Goal: Task Accomplishment & Management: Manage account settings

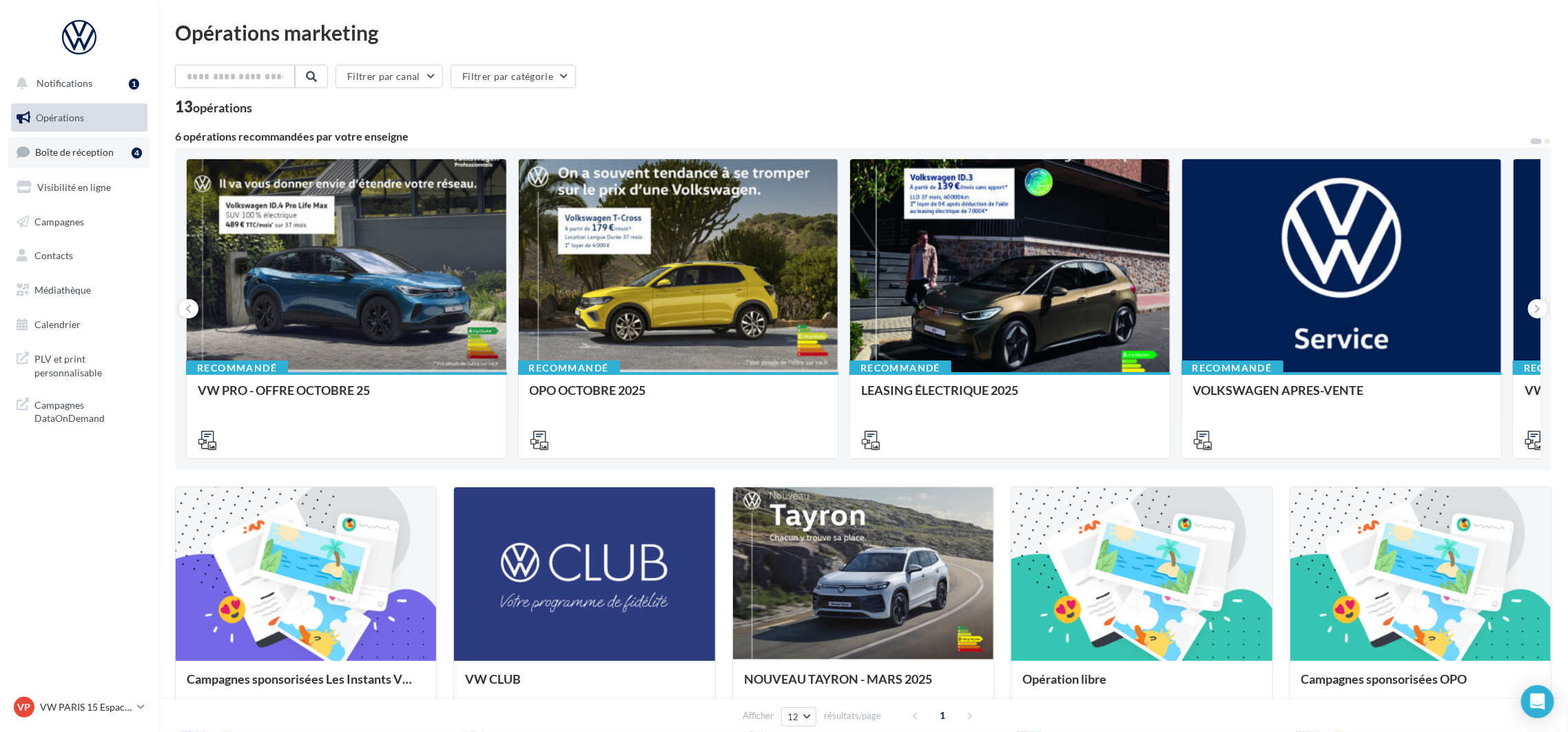
click at [72, 156] on span "Boîte de réception" at bounding box center [74, 152] width 79 height 12
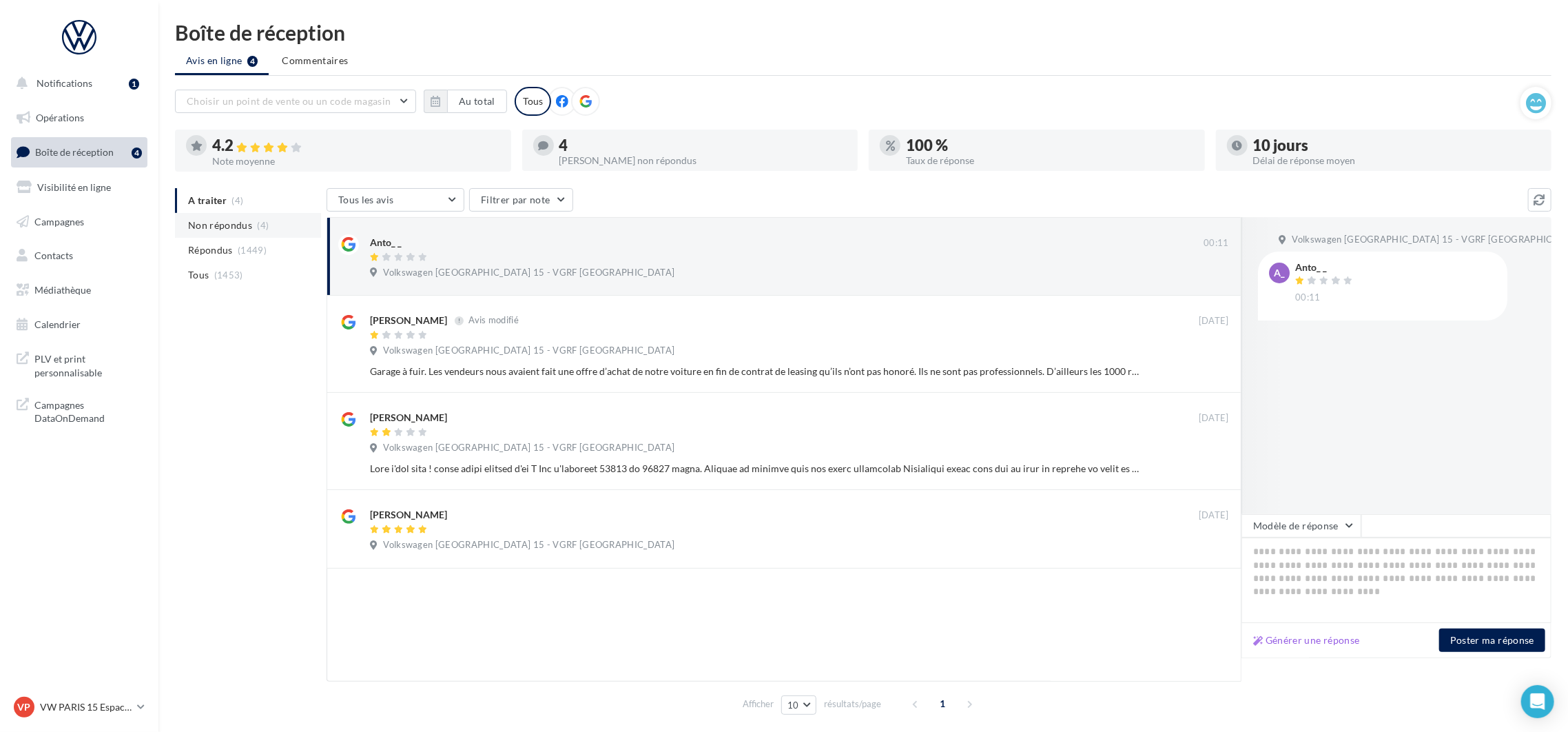
click at [235, 230] on span "Non répondus" at bounding box center [220, 225] width 64 height 14
click at [500, 102] on button "Au total" at bounding box center [477, 101] width 60 height 23
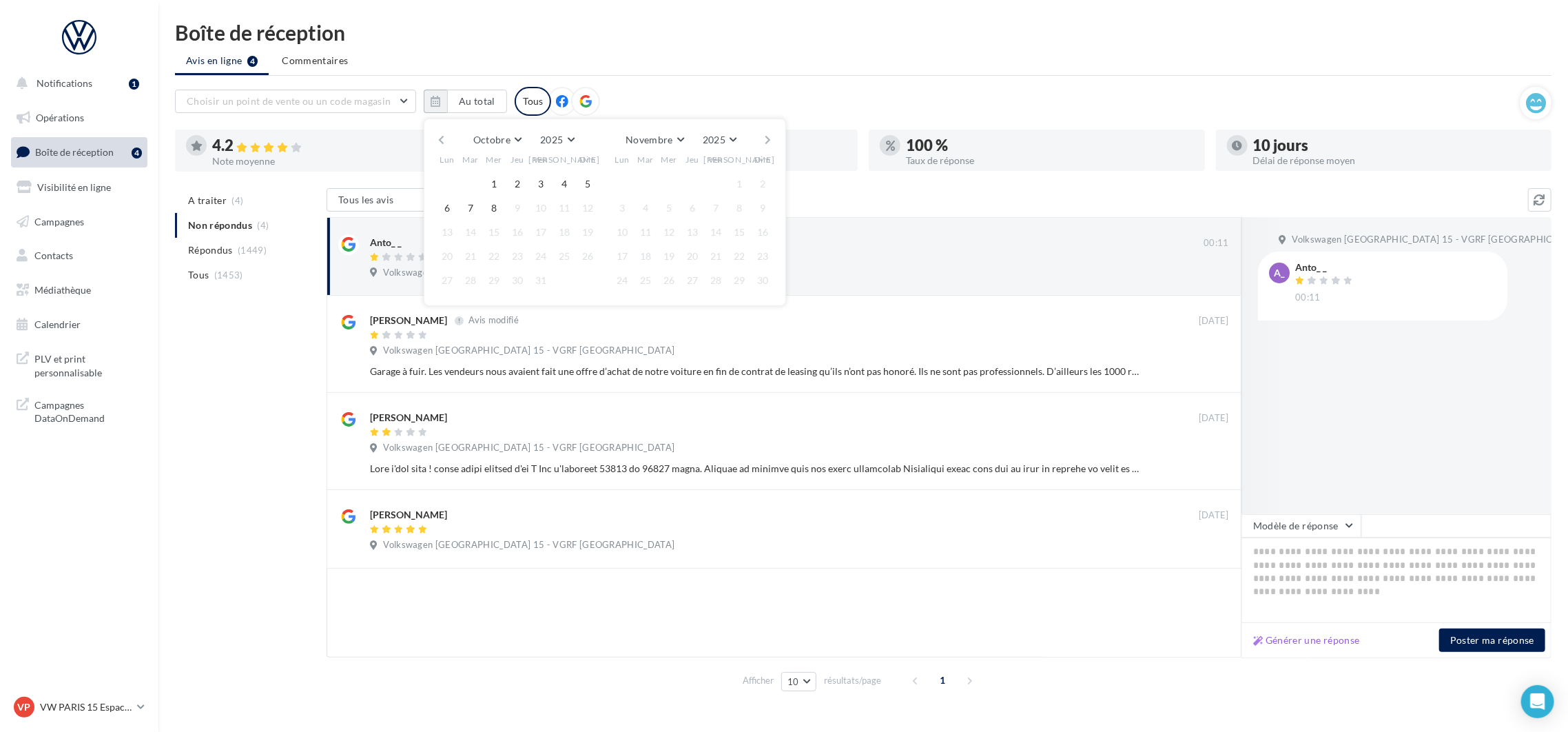
click at [445, 140] on button "button" at bounding box center [442, 139] width 12 height 19
click at [470, 179] on button "1" at bounding box center [470, 184] width 21 height 21
click at [768, 136] on button "button" at bounding box center [769, 139] width 12 height 19
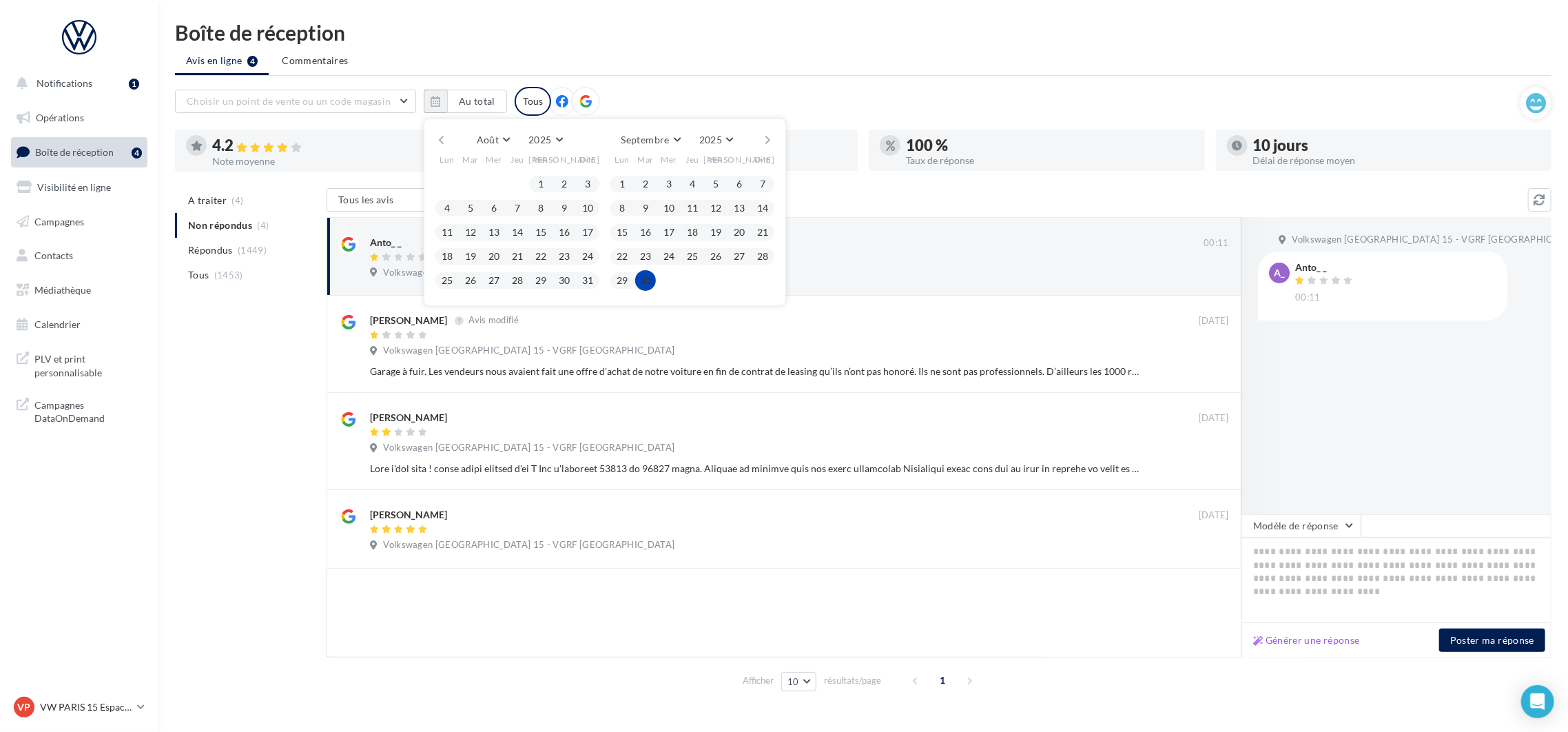
click at [651, 274] on button "30" at bounding box center [646, 280] width 21 height 21
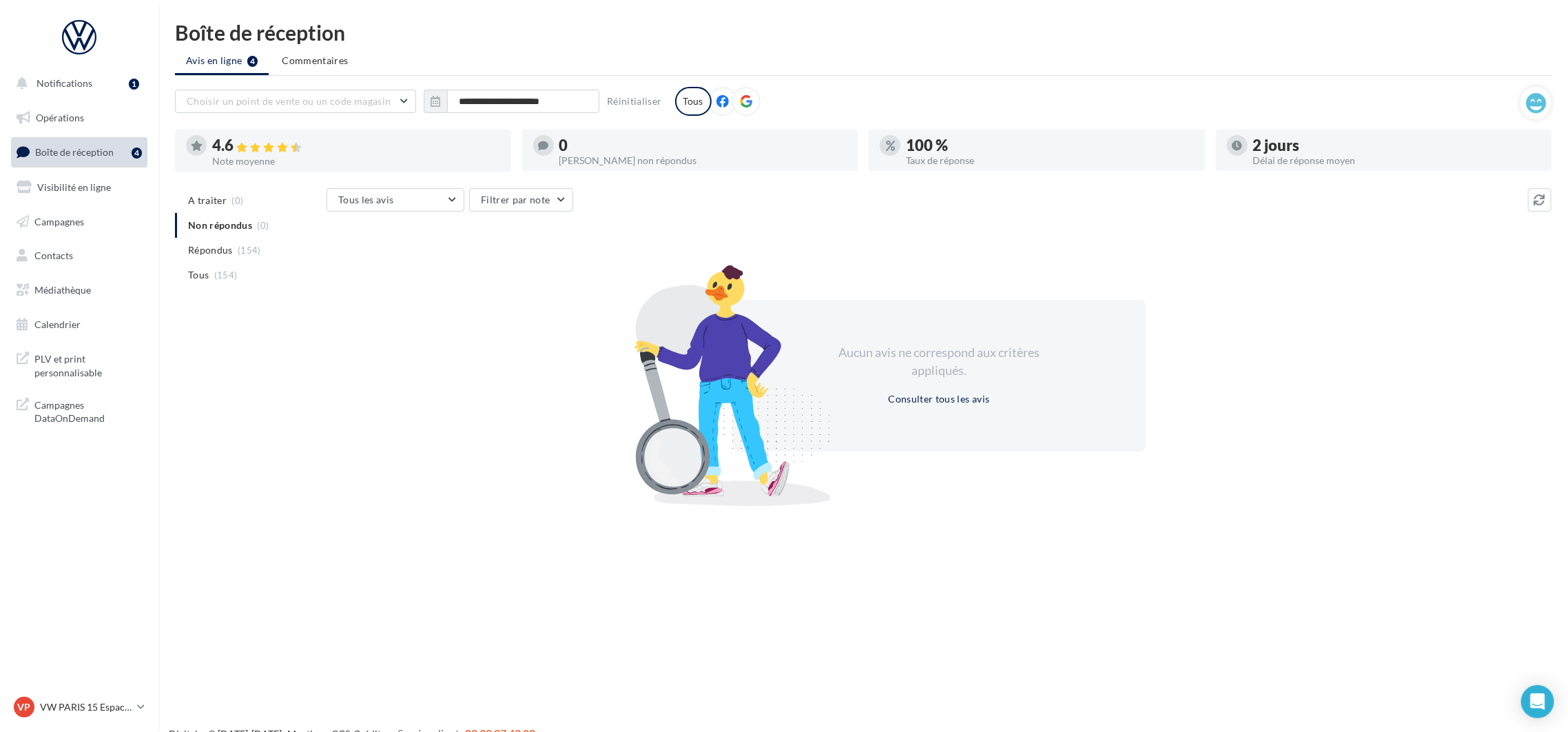
click at [1288, 146] on div "2 jours" at bounding box center [1397, 145] width 288 height 15
click at [1236, 145] on icon at bounding box center [1237, 146] width 10 height 10
click at [142, 713] on icon at bounding box center [141, 707] width 8 height 12
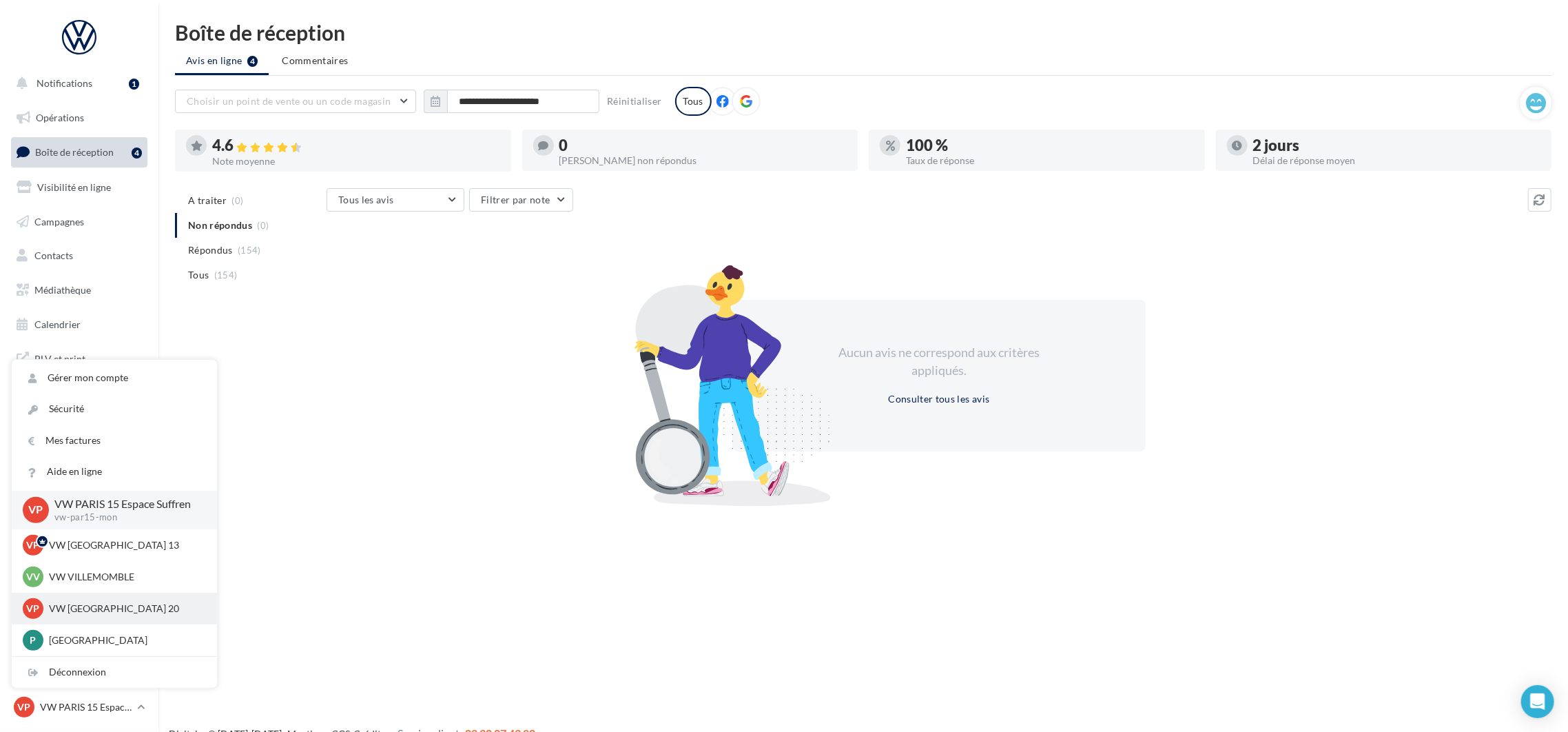
click at [90, 607] on p "VW [GEOGRAPHIC_DATA] 20" at bounding box center [125, 609] width 152 height 14
